Goal: Transaction & Acquisition: Book appointment/travel/reservation

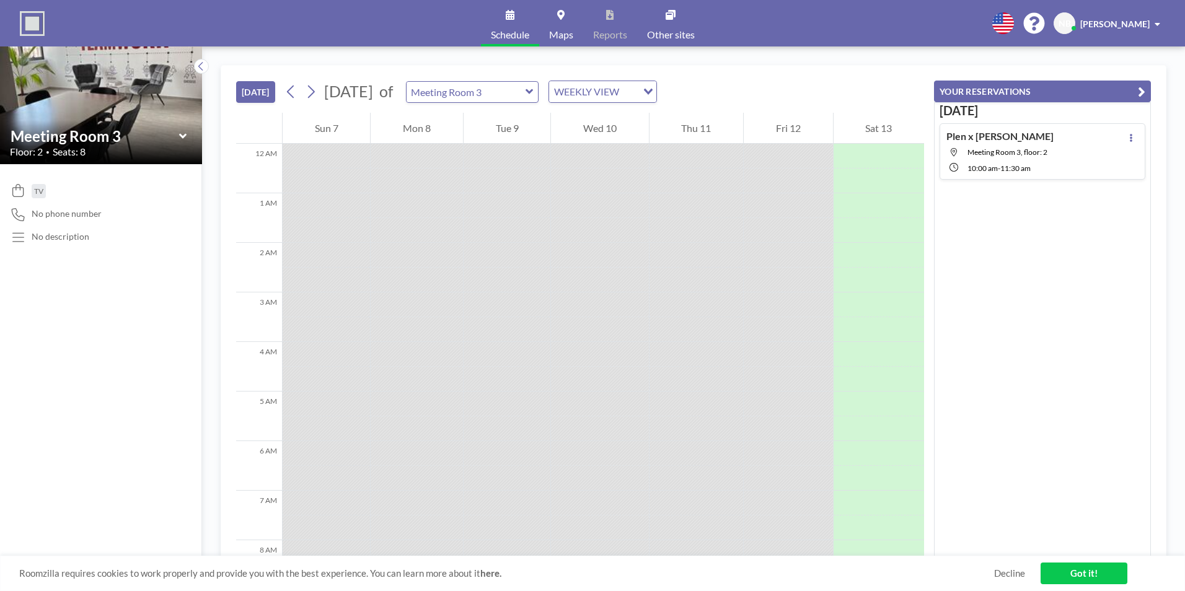
scroll to position [783, 0]
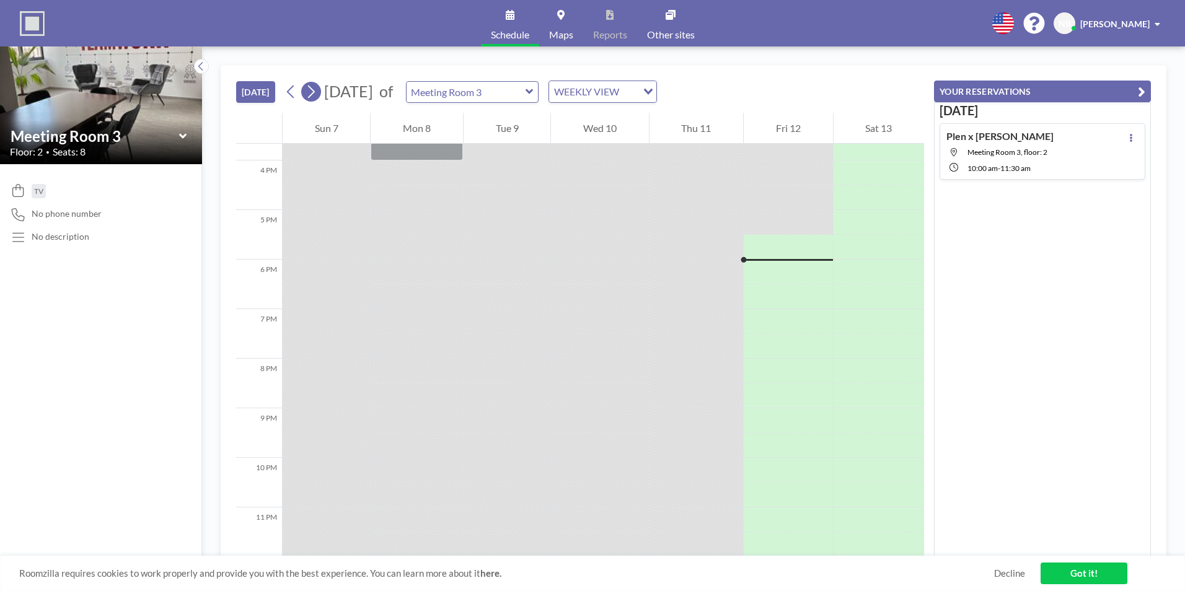
click at [321, 93] on button at bounding box center [311, 92] width 20 height 20
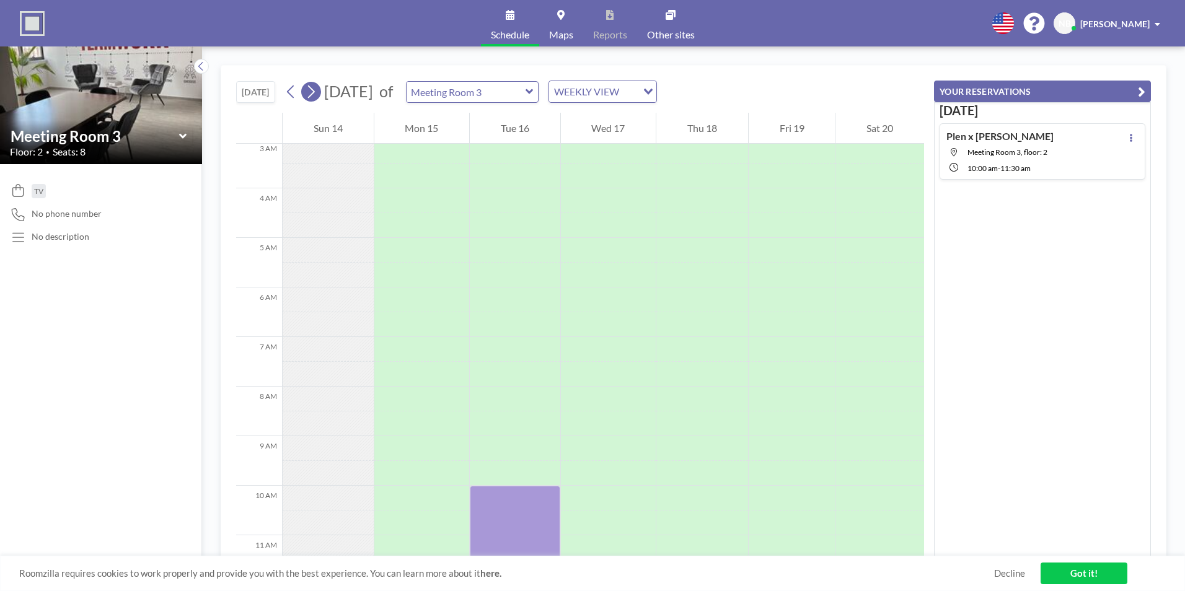
scroll to position [372, 0]
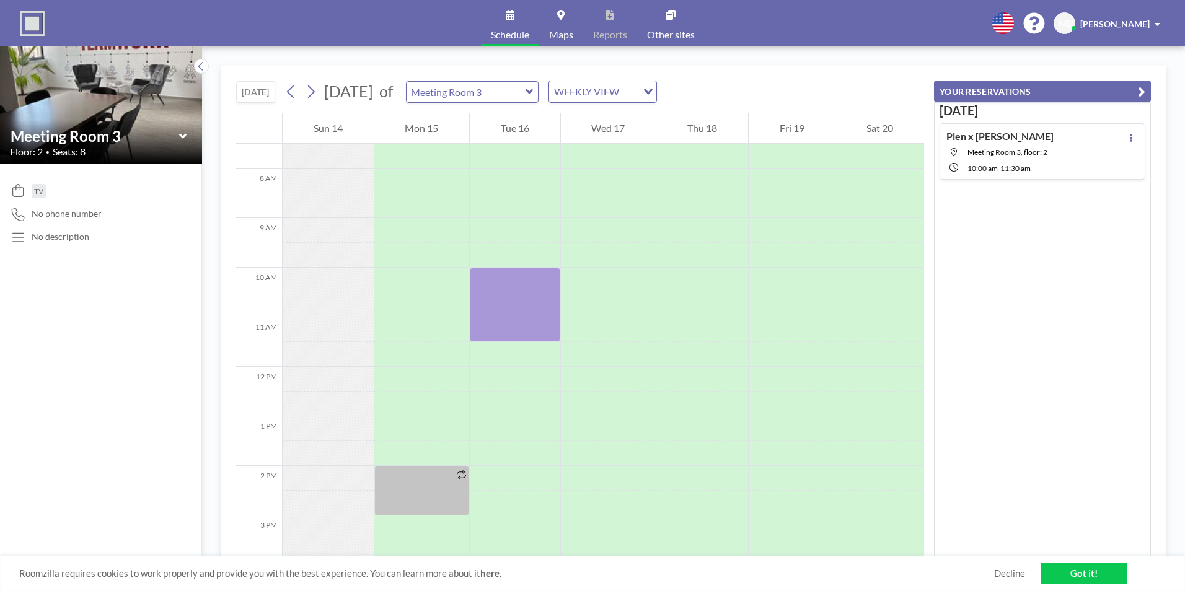
click at [534, 91] on icon at bounding box center [530, 92] width 8 height 12
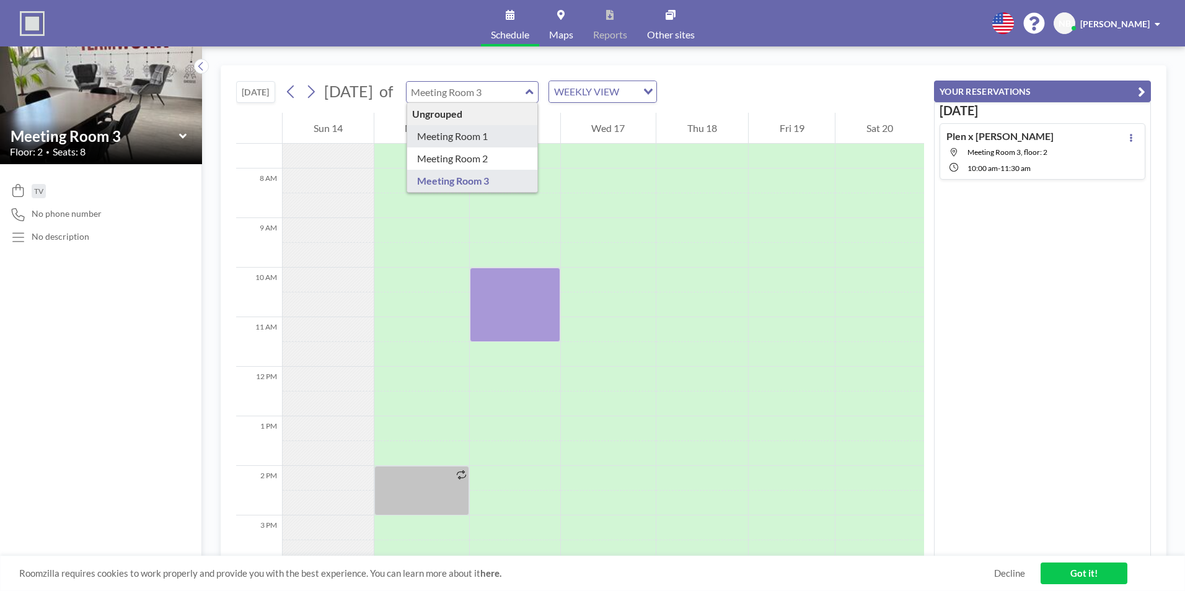
type input "Meeting Room 1"
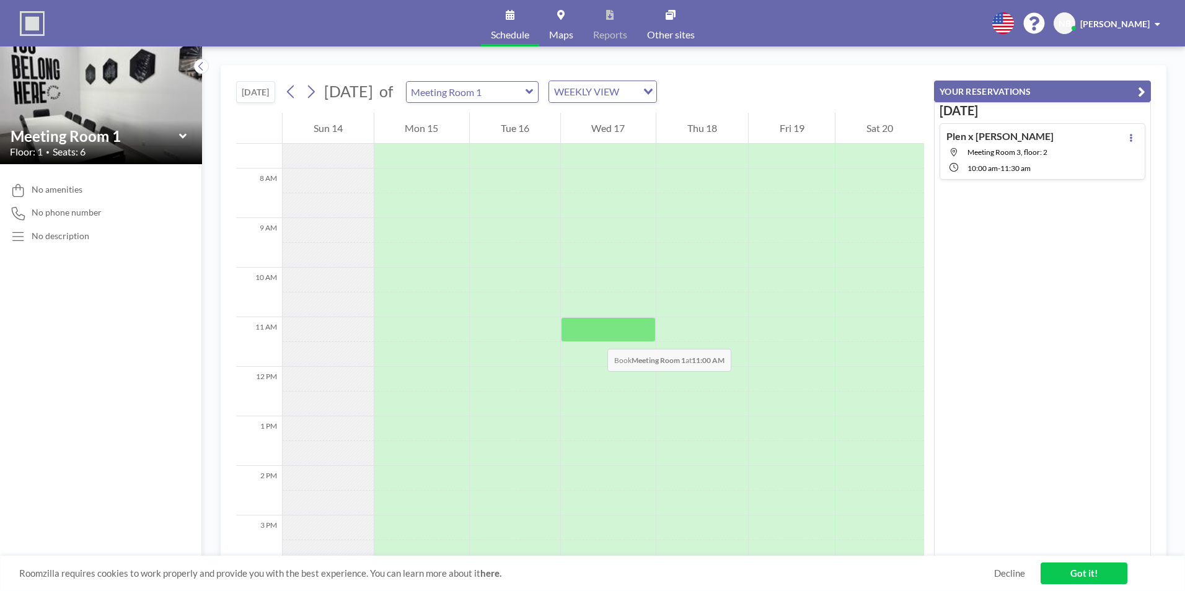
click at [595, 337] on div at bounding box center [608, 329] width 95 height 25
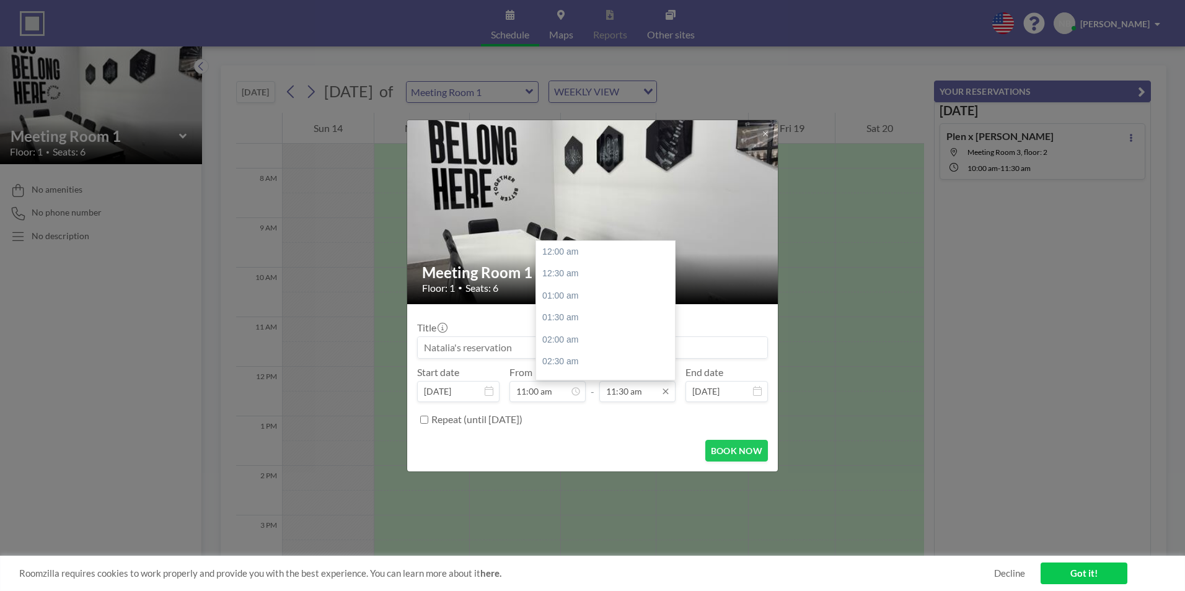
scroll to position [508, 0]
click at [573, 275] on div "12:00 pm" at bounding box center [608, 274] width 145 height 22
type input "12:00 pm"
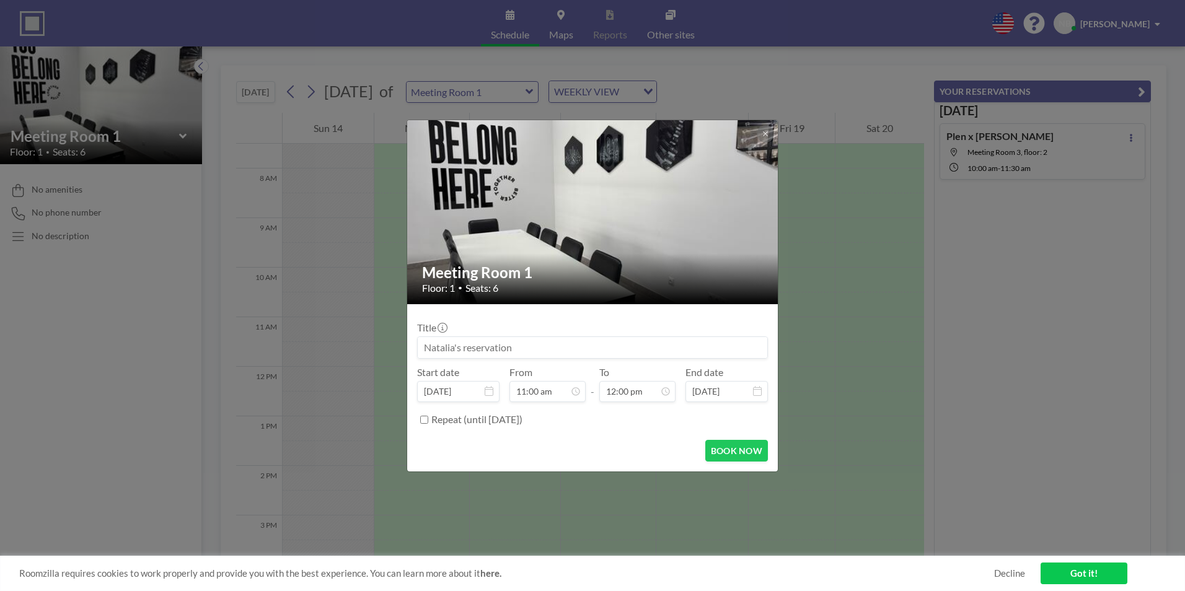
click at [509, 351] on input at bounding box center [593, 347] width 350 height 21
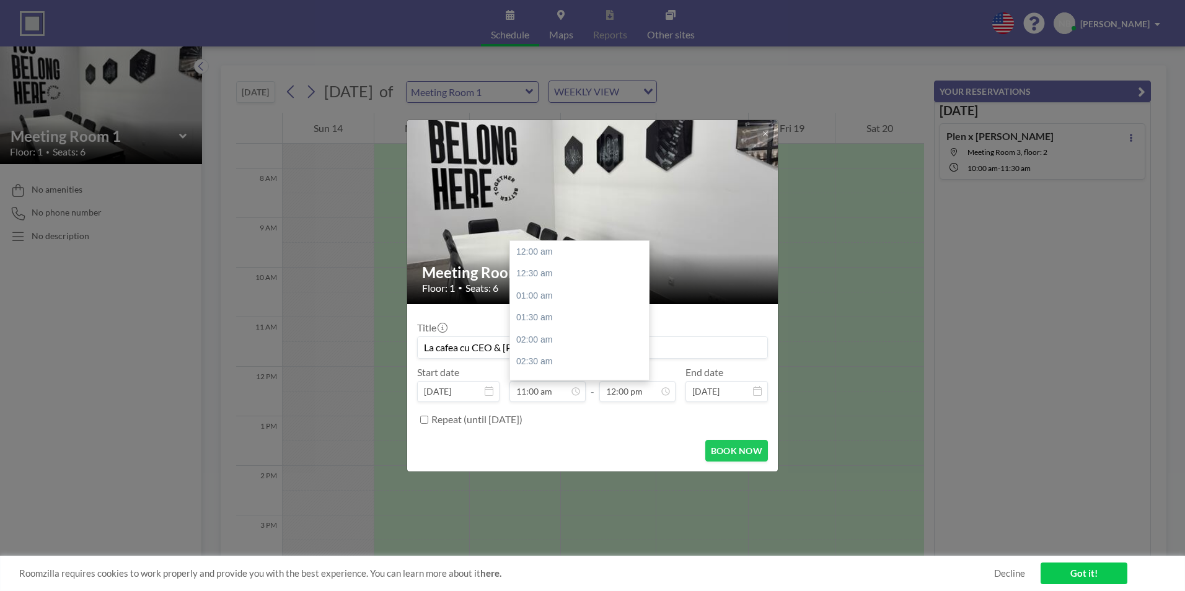
scroll to position [485, 0]
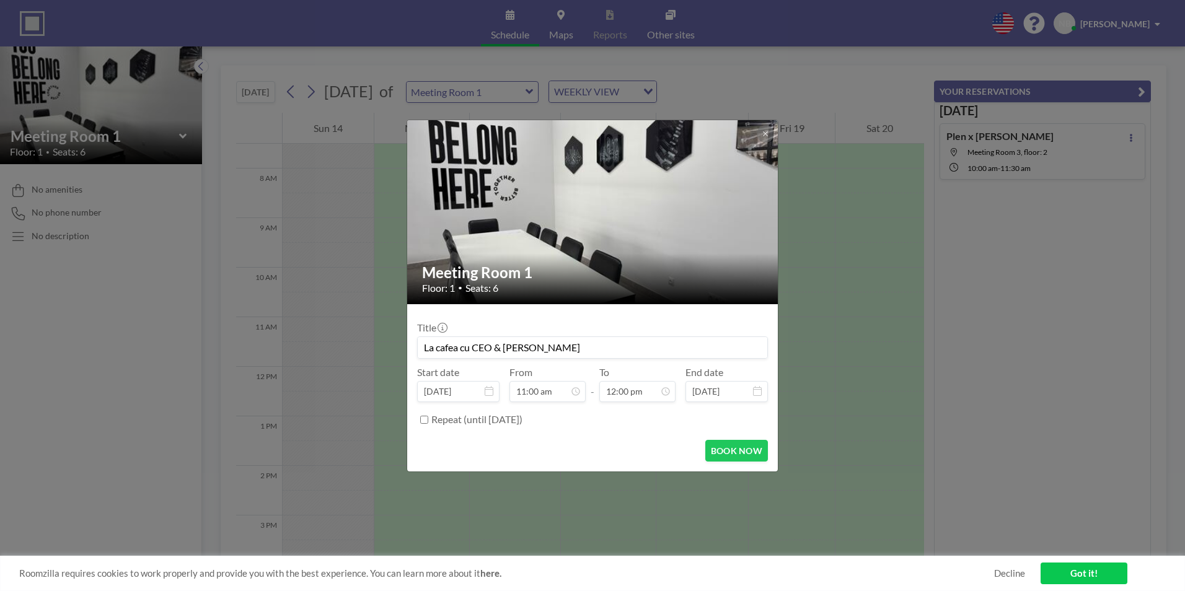
drag, startPoint x: 603, startPoint y: 345, endPoint x: 505, endPoint y: 345, distance: 97.9
click at [505, 345] on input "La cafea cu CEO & [PERSON_NAME]" at bounding box center [593, 347] width 350 height 21
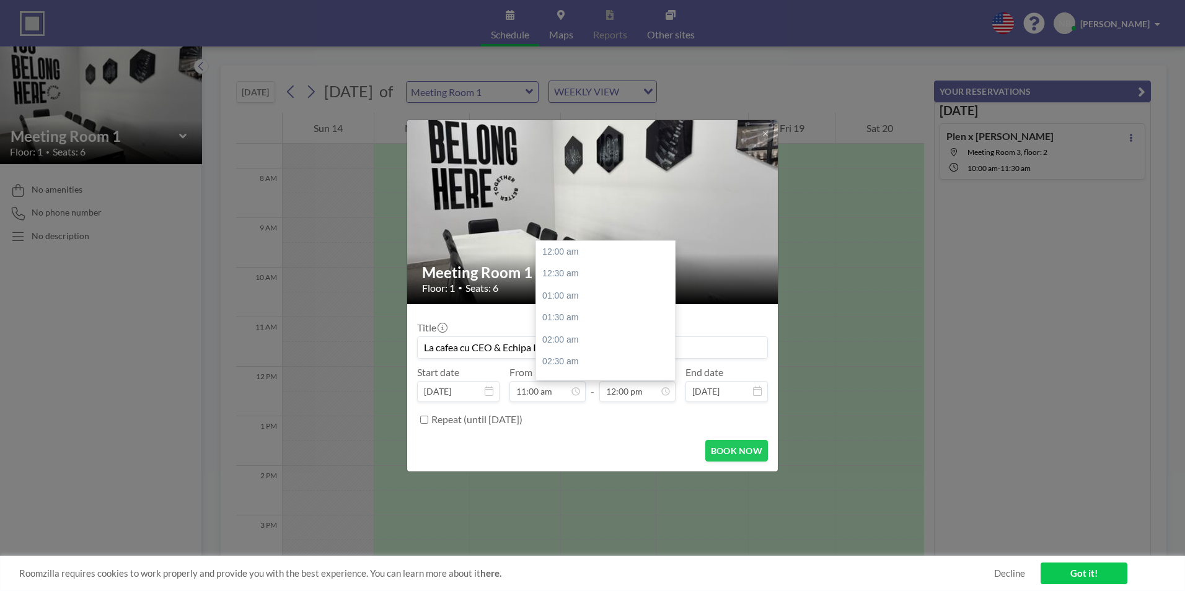
scroll to position [529, 0]
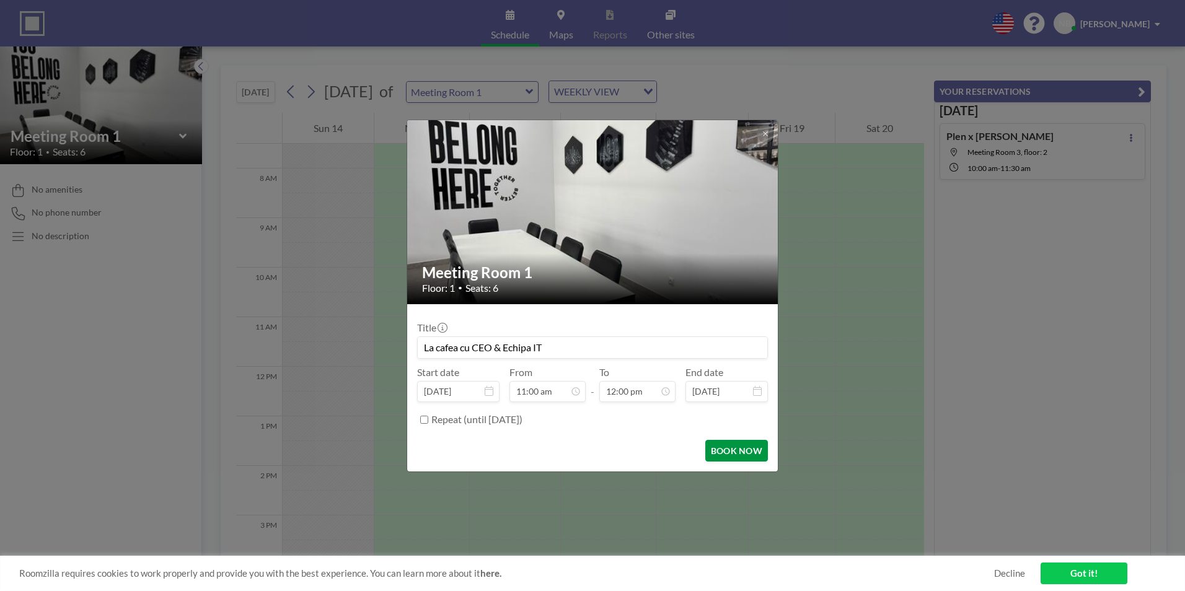
type input "La cafea cu CEO & Echipa IT"
click at [724, 456] on button "BOOK NOW" at bounding box center [736, 451] width 63 height 22
